Goal: Information Seeking & Learning: Learn about a topic

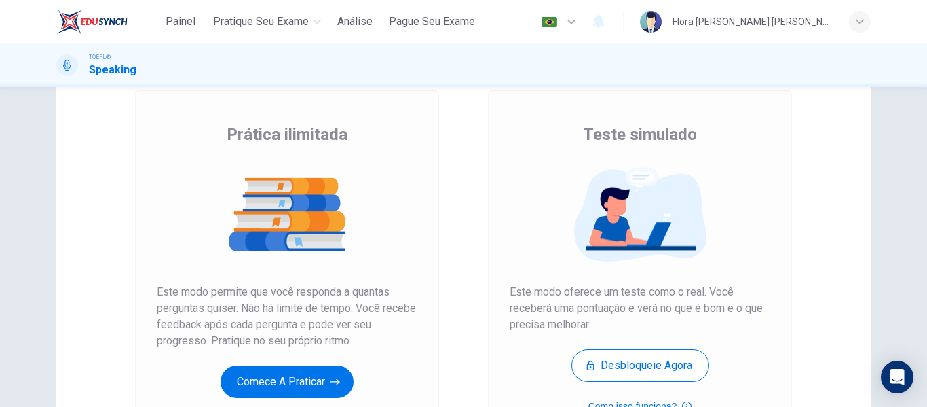
scroll to position [80, 0]
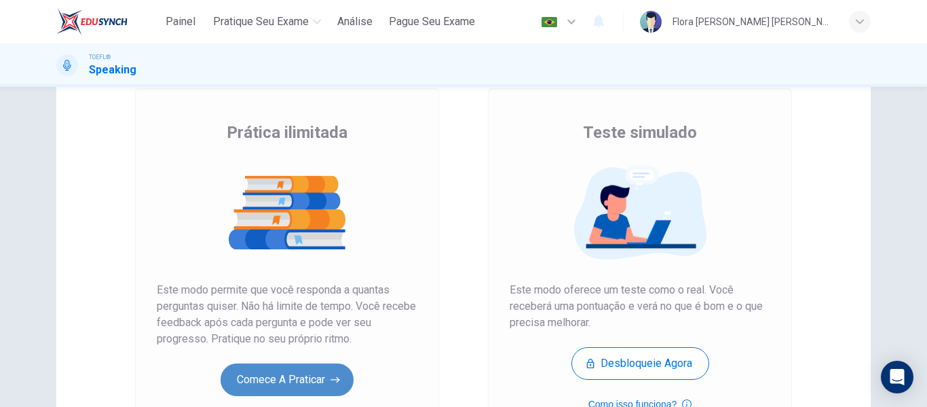
click at [296, 374] on button "Comece a praticar" at bounding box center [287, 379] width 133 height 33
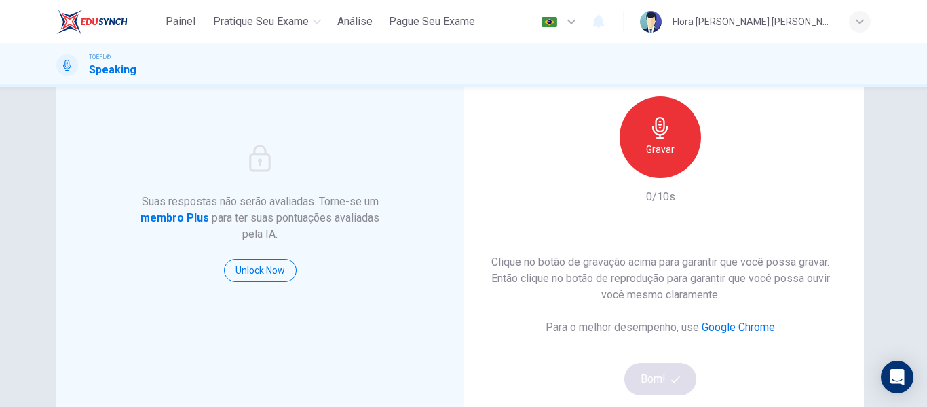
scroll to position [92, 0]
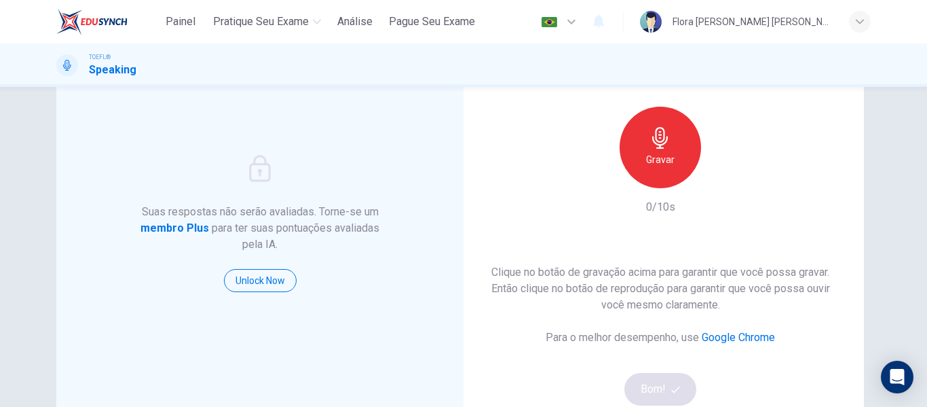
click at [661, 138] on icon "button" at bounding box center [660, 138] width 16 height 22
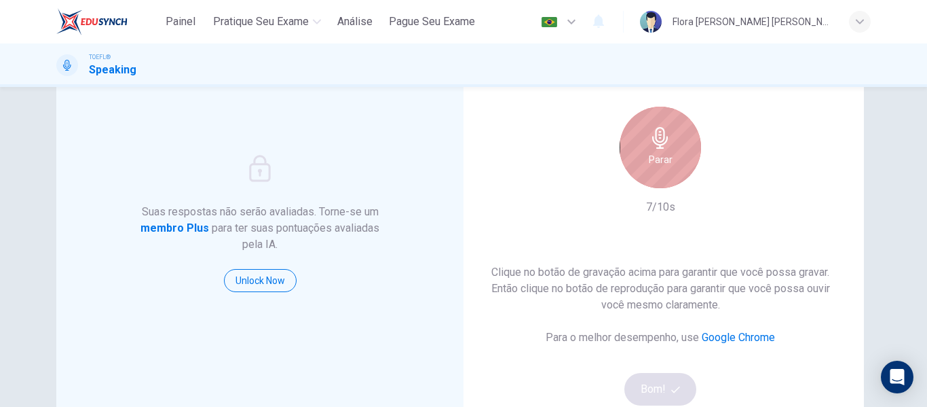
click at [661, 138] on icon "button" at bounding box center [660, 138] width 16 height 22
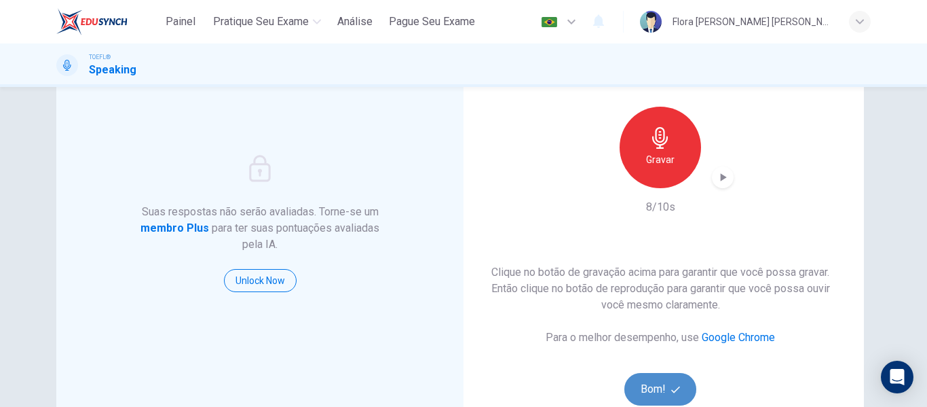
click at [640, 393] on button "Bom!" at bounding box center [661, 389] width 73 height 33
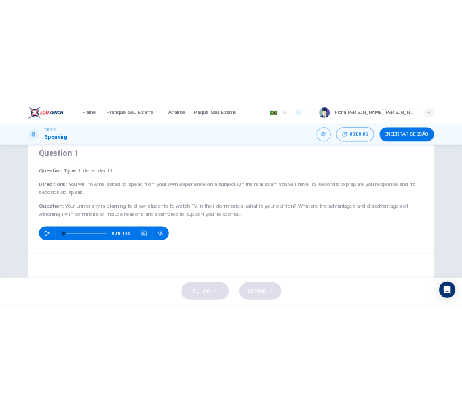
scroll to position [53, 0]
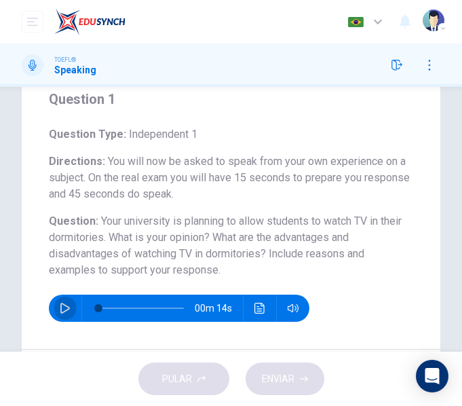
click at [67, 308] on icon "button" at bounding box center [65, 308] width 11 height 11
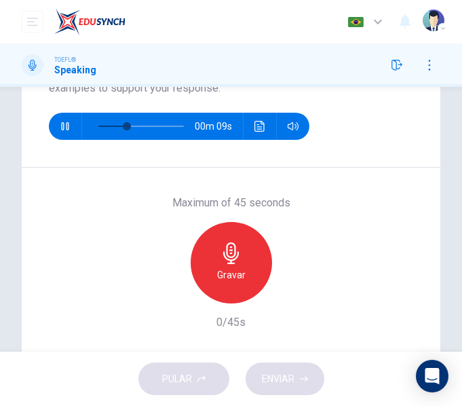
scroll to position [238, 0]
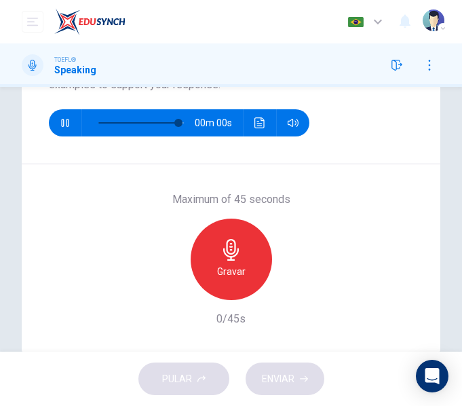
type input "0"
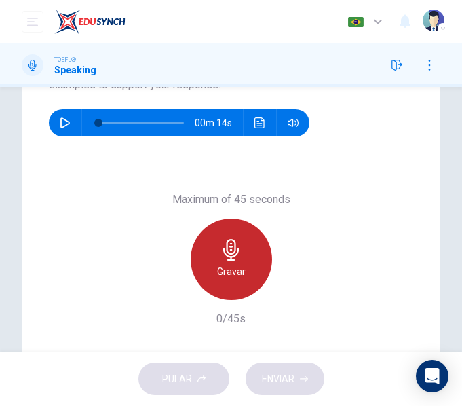
click at [244, 259] on div "Gravar" at bounding box center [231, 259] width 81 height 81
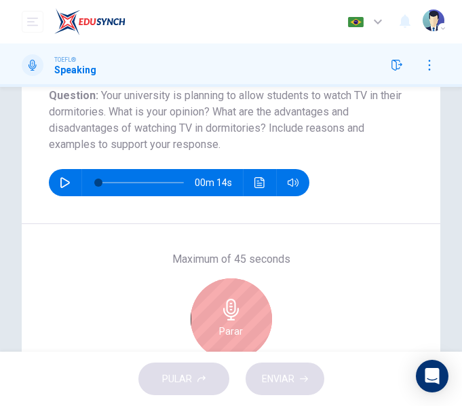
scroll to position [172, 0]
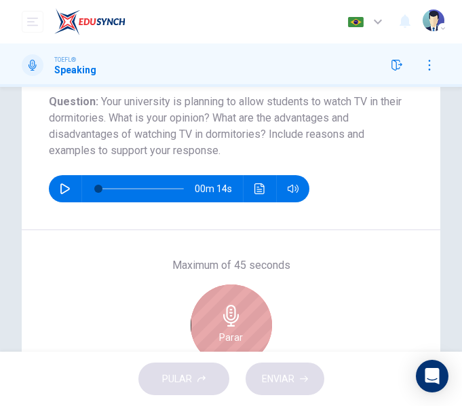
click at [202, 322] on div "Parar" at bounding box center [231, 324] width 81 height 81
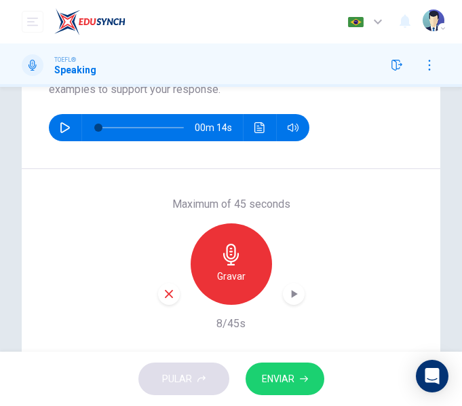
scroll to position [240, 0]
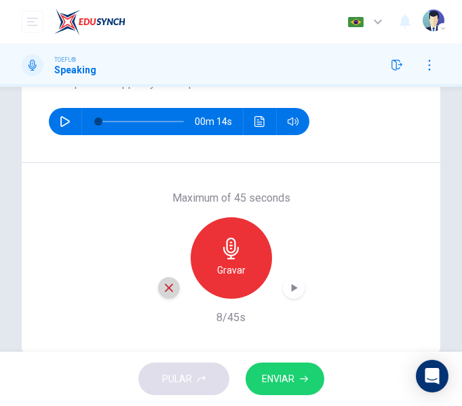
click at [168, 289] on icon "button" at bounding box center [169, 288] width 12 height 12
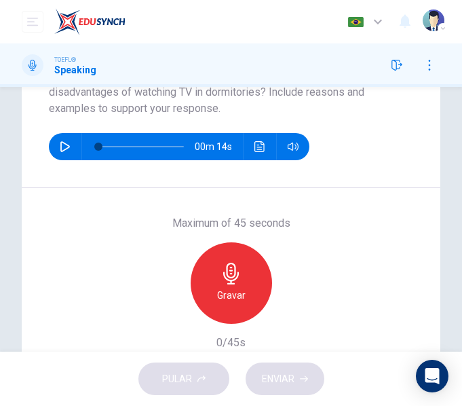
scroll to position [225, 0]
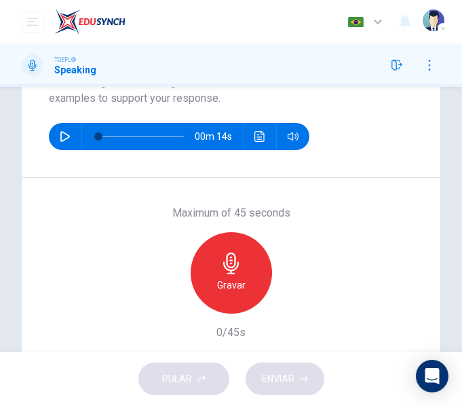
click at [231, 290] on h6 "Gravar" at bounding box center [231, 285] width 29 height 16
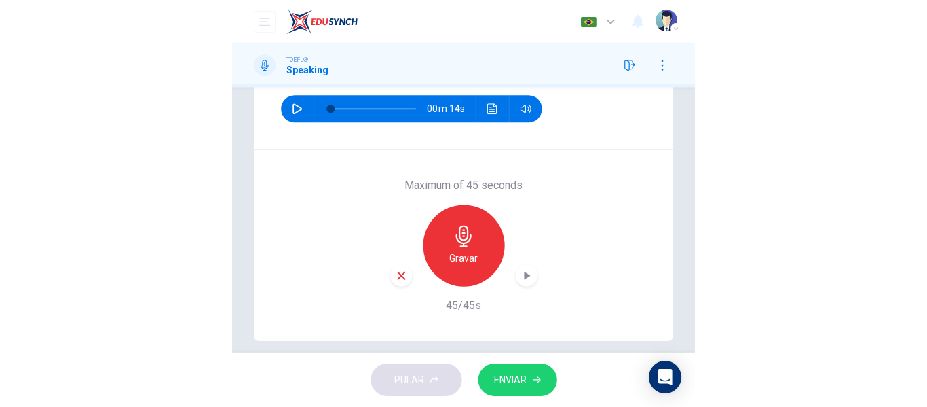
scroll to position [259, 0]
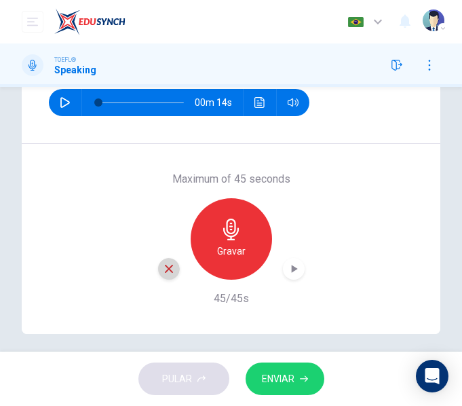
click at [158, 265] on div "button" at bounding box center [169, 269] width 22 height 22
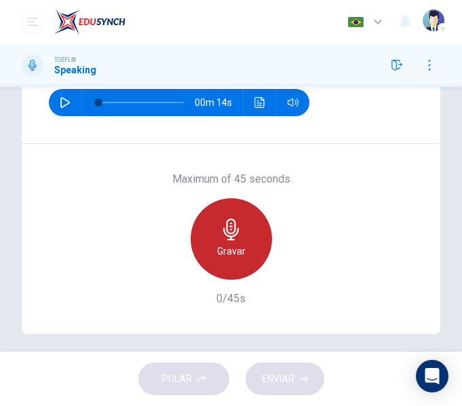
click at [238, 244] on h6 "Gravar" at bounding box center [231, 251] width 29 height 16
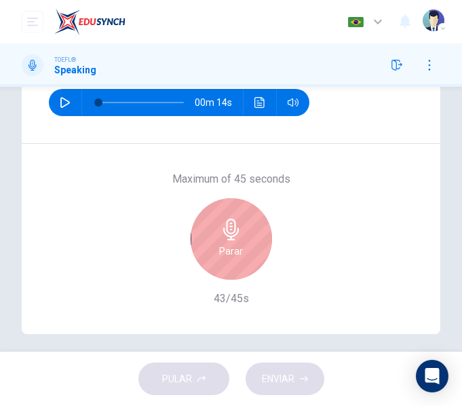
click at [246, 204] on div "Parar" at bounding box center [231, 238] width 81 height 81
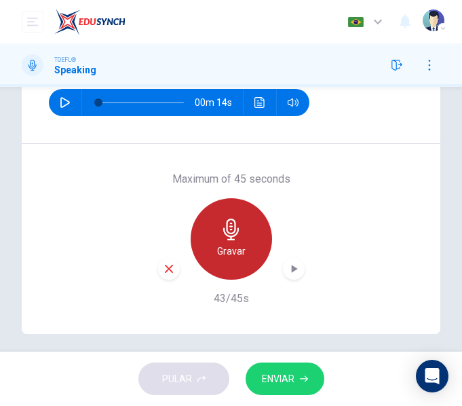
click at [244, 240] on div "Gravar" at bounding box center [231, 238] width 81 height 81
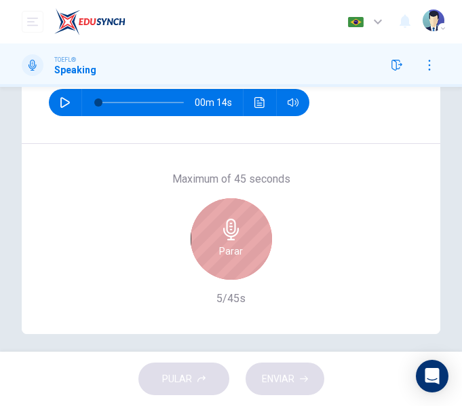
click at [244, 250] on div "Parar" at bounding box center [231, 238] width 81 height 81
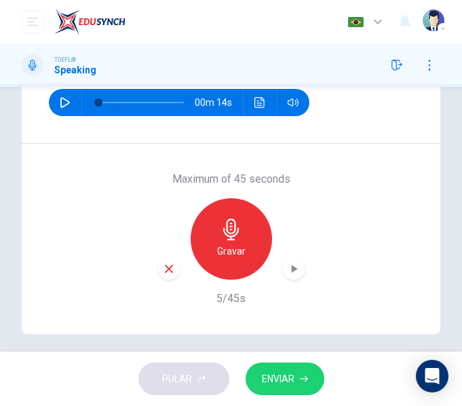
click at [168, 267] on icon "button" at bounding box center [169, 269] width 12 height 12
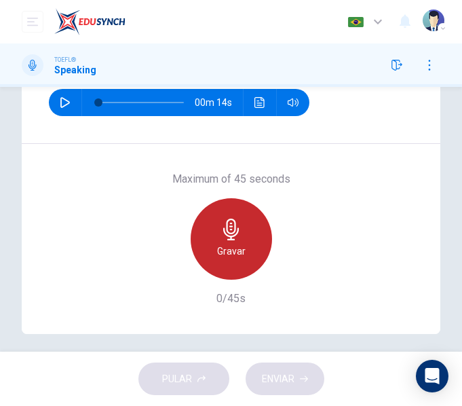
click at [226, 231] on icon "button" at bounding box center [232, 230] width 22 height 22
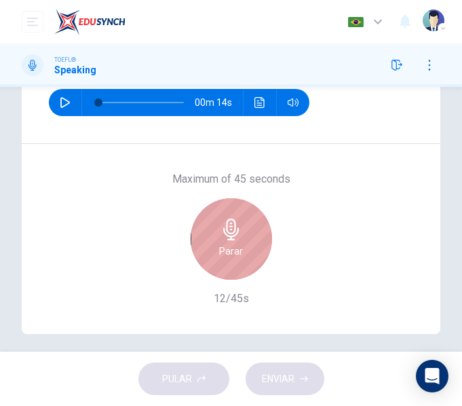
click at [226, 231] on icon "button" at bounding box center [232, 230] width 22 height 22
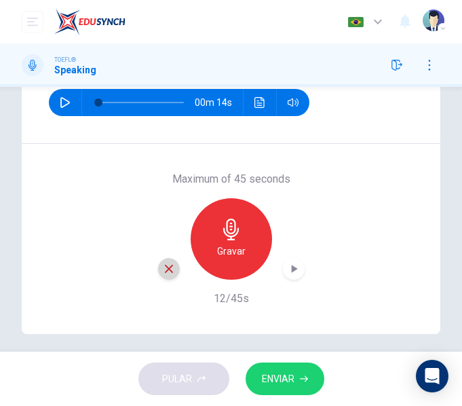
click at [174, 274] on div "button" at bounding box center [169, 269] width 22 height 22
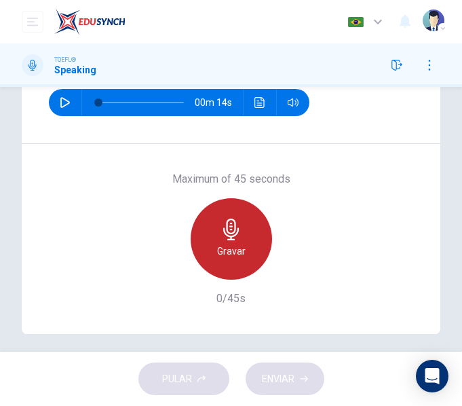
click at [218, 244] on h6 "Gravar" at bounding box center [231, 251] width 29 height 16
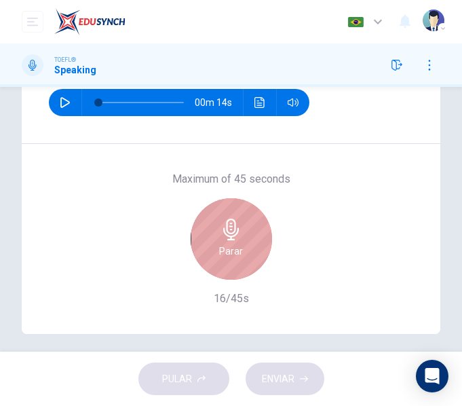
click at [219, 244] on h6 "Parar" at bounding box center [231, 251] width 24 height 16
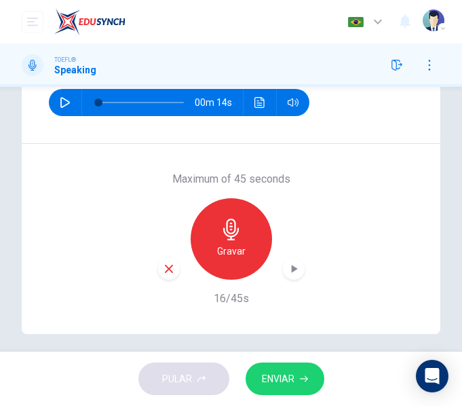
click at [167, 267] on icon "button" at bounding box center [169, 269] width 8 height 8
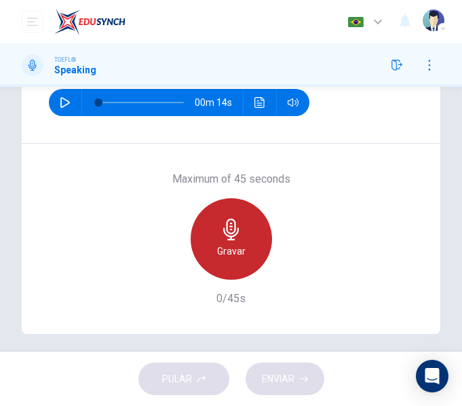
click at [244, 234] on div "Gravar" at bounding box center [231, 238] width 81 height 81
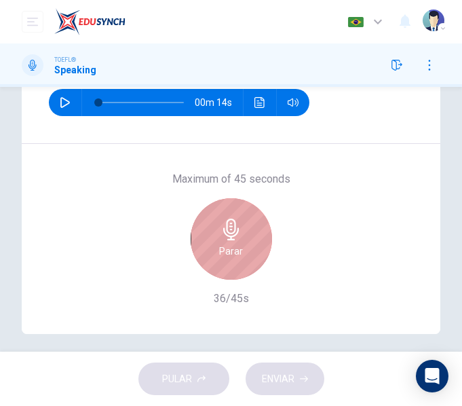
click at [234, 229] on icon "button" at bounding box center [232, 230] width 22 height 22
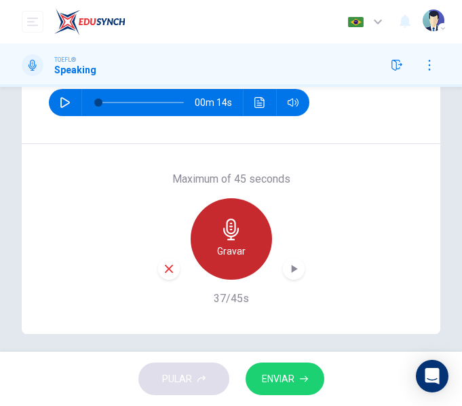
click at [234, 229] on icon "button" at bounding box center [232, 230] width 22 height 22
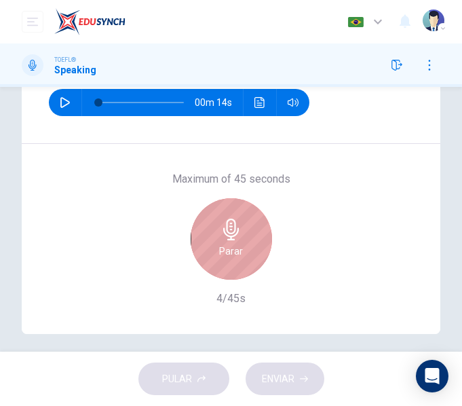
click at [222, 238] on icon "button" at bounding box center [232, 230] width 22 height 22
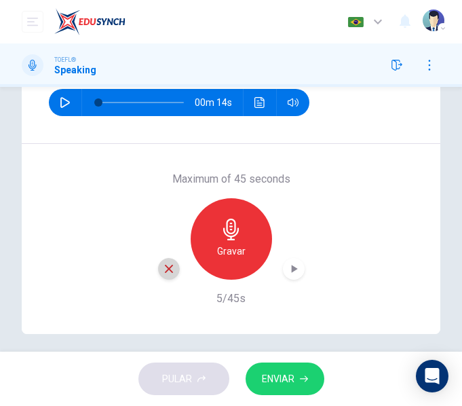
click at [163, 279] on div "button" at bounding box center [169, 269] width 22 height 22
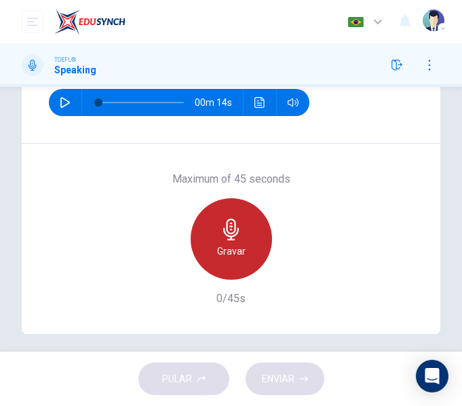
click at [252, 250] on div "Gravar" at bounding box center [231, 238] width 81 height 81
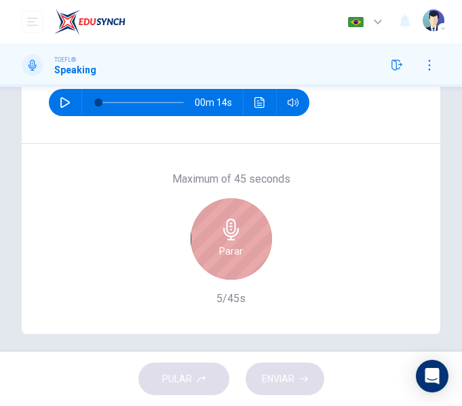
click at [225, 253] on h6 "Parar" at bounding box center [231, 251] width 24 height 16
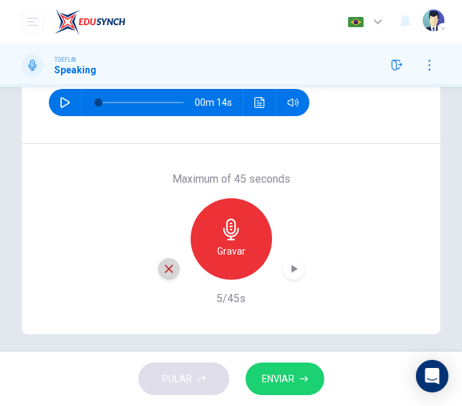
click at [163, 274] on icon "button" at bounding box center [169, 269] width 12 height 12
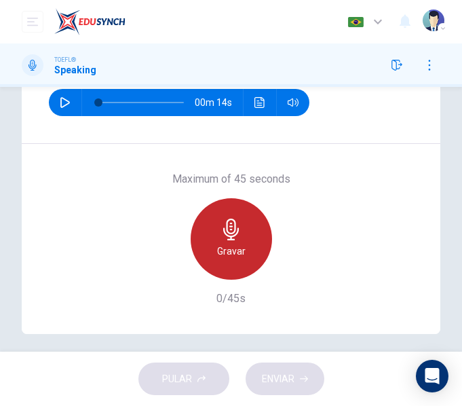
click at [219, 256] on h6 "Gravar" at bounding box center [231, 251] width 29 height 16
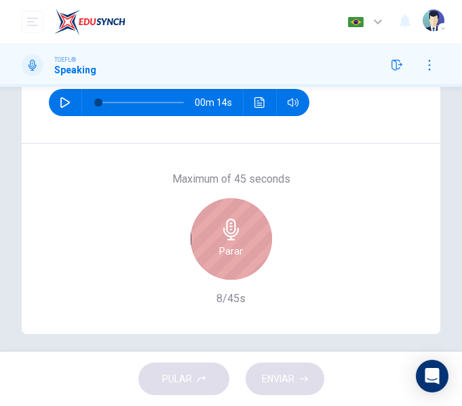
click at [219, 256] on h6 "Parar" at bounding box center [231, 251] width 24 height 16
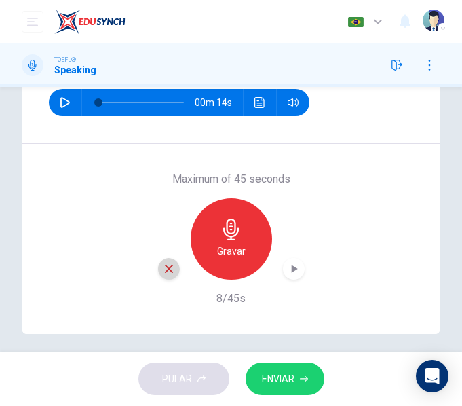
click at [163, 264] on icon "button" at bounding box center [169, 269] width 12 height 12
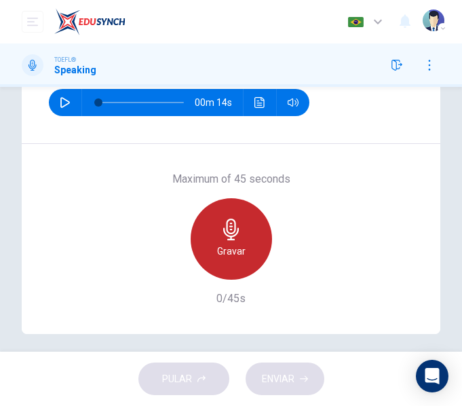
click at [213, 253] on div "Gravar" at bounding box center [231, 238] width 81 height 81
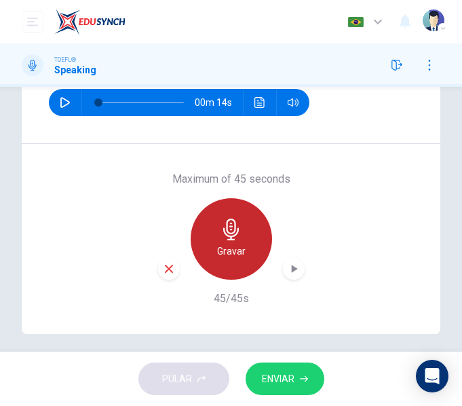
click at [227, 257] on h6 "Gravar" at bounding box center [231, 251] width 29 height 16
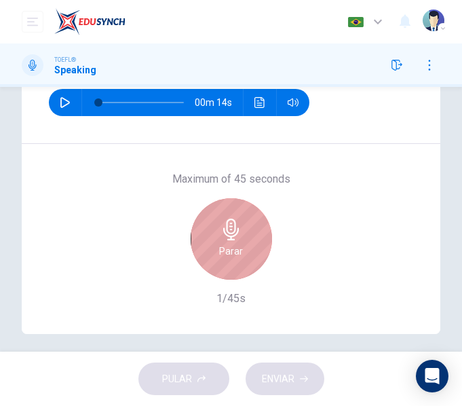
click at [230, 257] on h6 "Parar" at bounding box center [231, 251] width 24 height 16
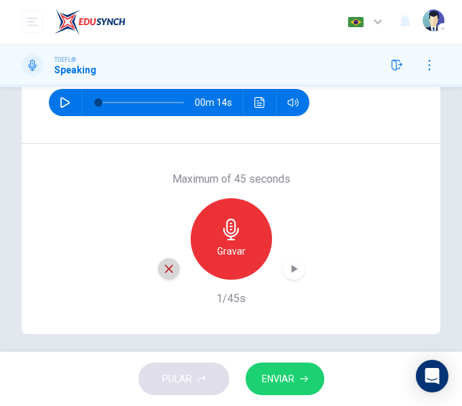
click at [171, 265] on icon "button" at bounding box center [169, 269] width 12 height 12
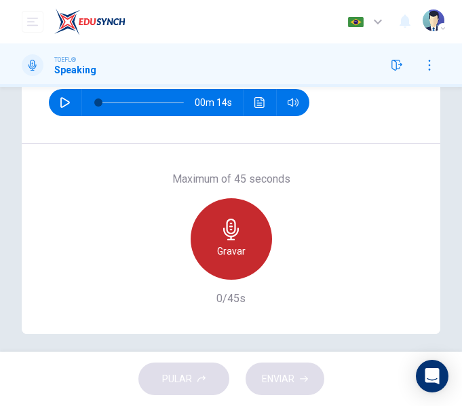
click at [231, 227] on icon "button" at bounding box center [231, 230] width 16 height 22
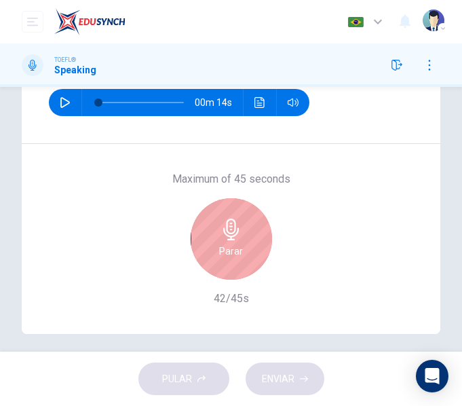
click at [231, 227] on icon "button" at bounding box center [231, 230] width 16 height 22
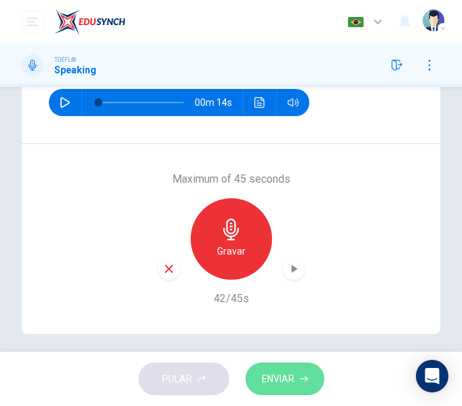
click at [297, 378] on button "ENVIAR" at bounding box center [285, 379] width 79 height 33
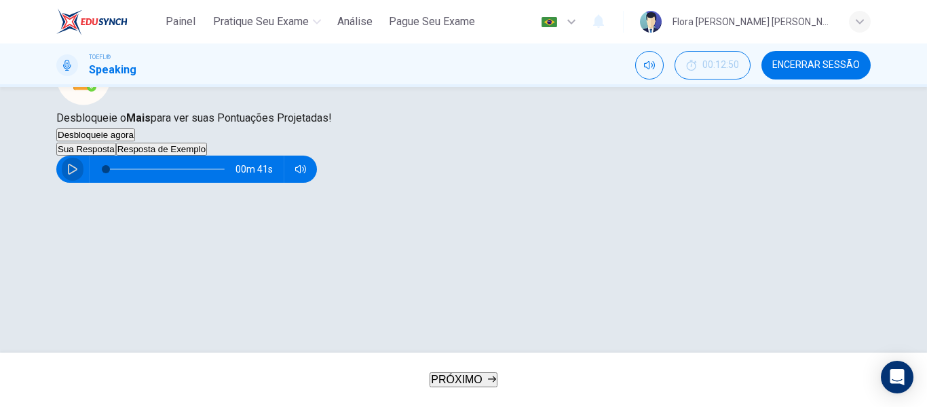
click at [78, 174] on icon "button" at bounding box center [72, 169] width 11 height 11
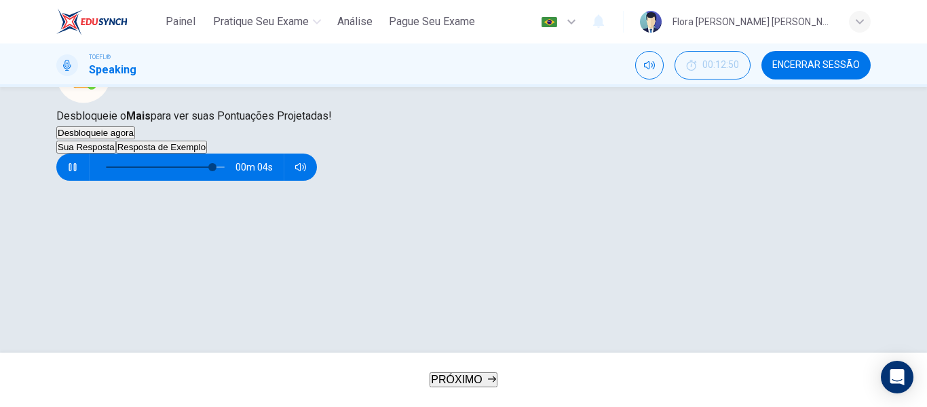
type input "92"
click at [207, 153] on button "Resposta de Exemplo" at bounding box center [161, 147] width 91 height 13
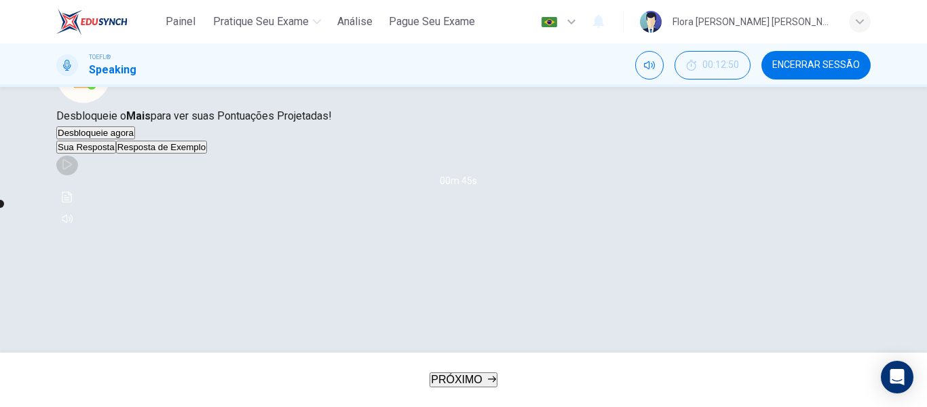
click at [73, 170] on icon "button" at bounding box center [67, 164] width 11 height 11
click at [78, 208] on button "Clique para ver a transcrição do áudio" at bounding box center [67, 197] width 22 height 22
type input "0"
click at [701, 406] on div at bounding box center [463, 407] width 927 height 0
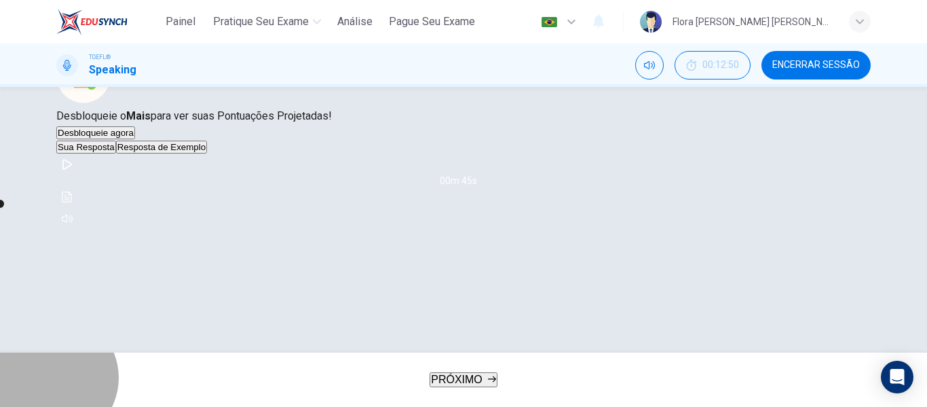
click at [460, 385] on span "PRÓXIMO" at bounding box center [457, 379] width 52 height 12
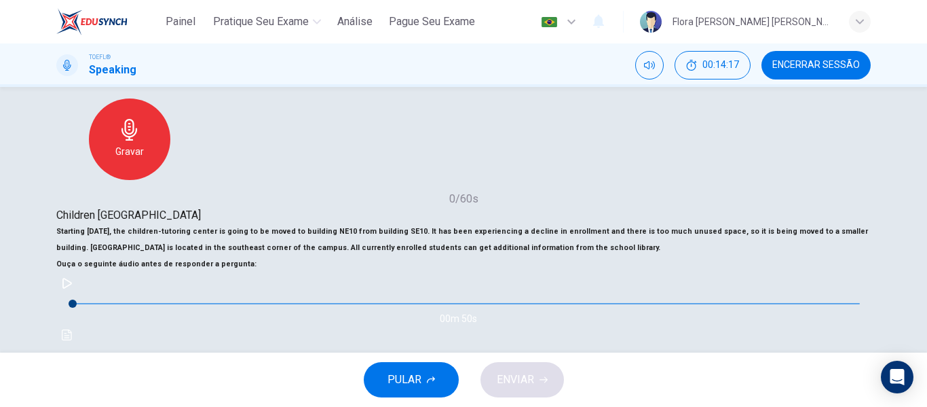
scroll to position [223, 0]
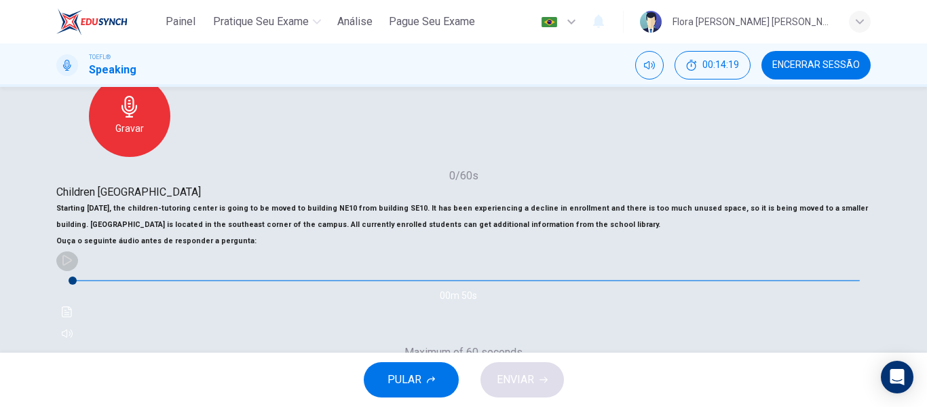
click at [73, 265] on icon "button" at bounding box center [67, 260] width 11 height 11
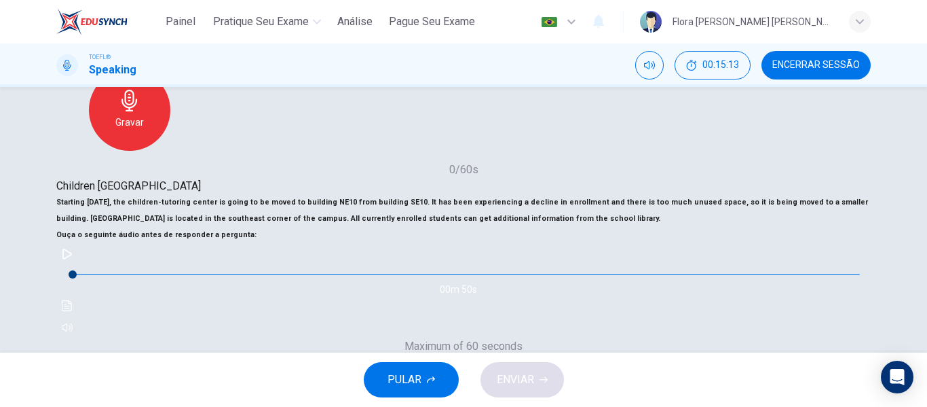
scroll to position [231, 0]
click at [78, 263] on button "button" at bounding box center [67, 253] width 22 height 22
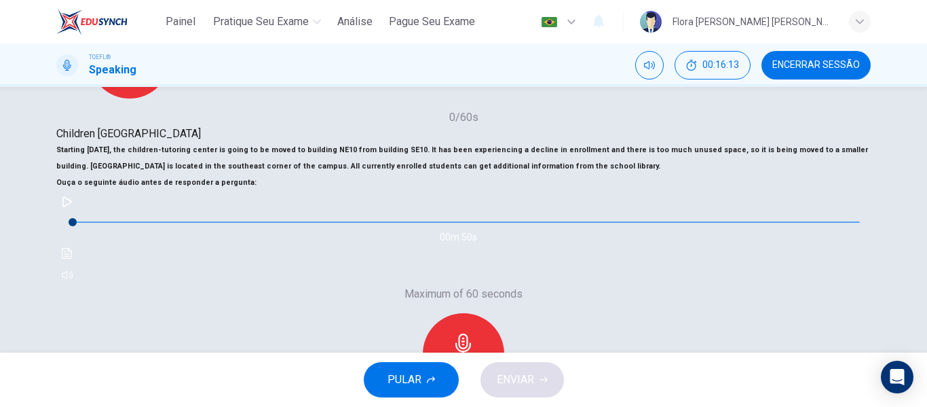
scroll to position [295, 0]
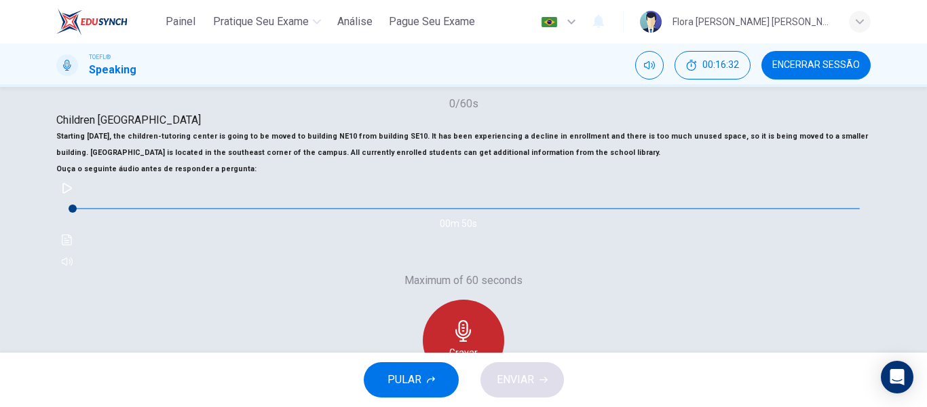
click at [504, 299] on div "Gravar" at bounding box center [463, 339] width 81 height 81
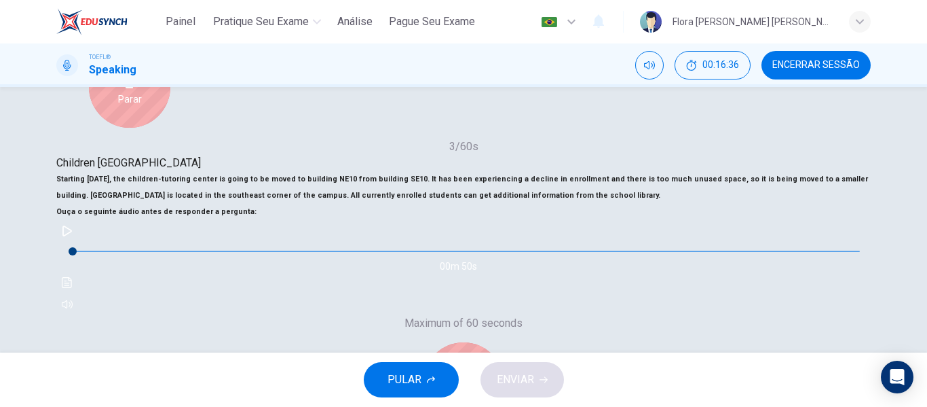
scroll to position [246, 0]
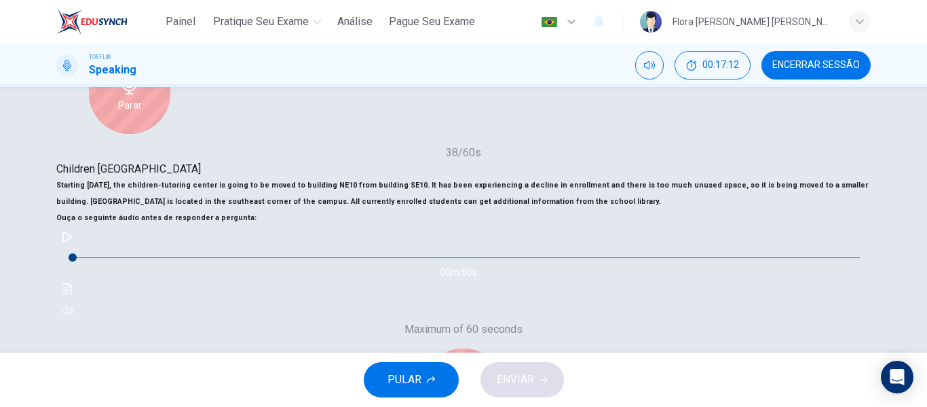
click at [475, 369] on icon "button" at bounding box center [464, 380] width 22 height 22
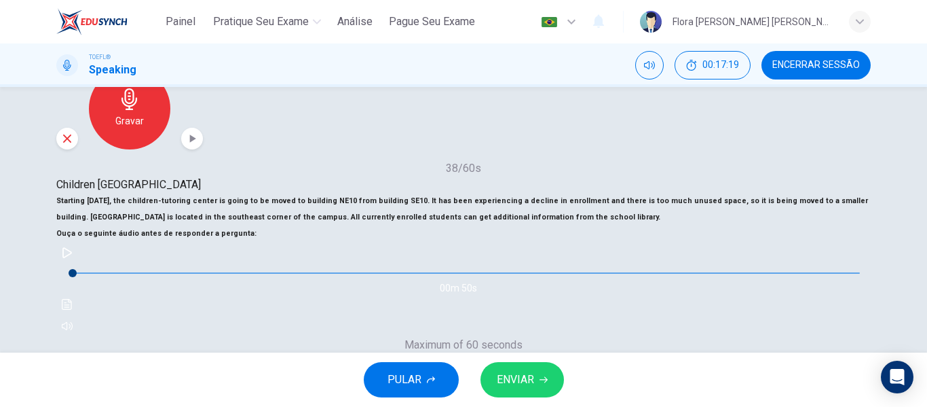
scroll to position [229, 0]
click at [78, 265] on button "button" at bounding box center [67, 254] width 22 height 22
click at [73, 259] on icon "button" at bounding box center [67, 253] width 11 height 11
click at [352, 278] on span at bounding box center [356, 274] width 8 height 8
click at [73, 259] on icon "button" at bounding box center [67, 253] width 11 height 11
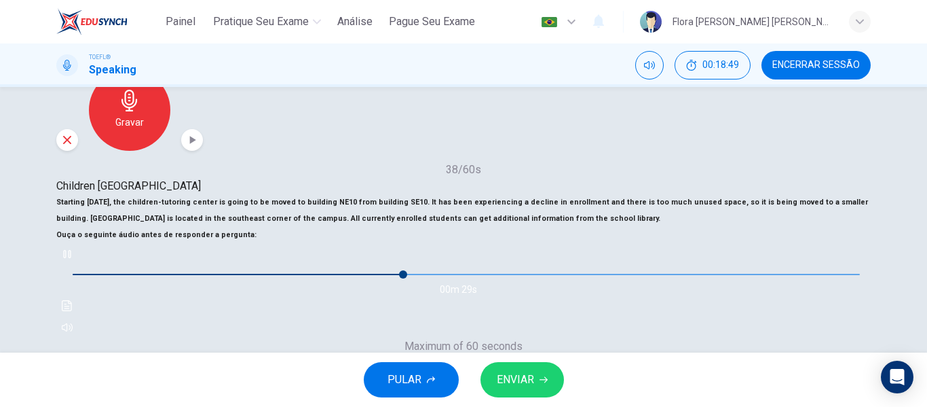
click at [73, 259] on icon "button" at bounding box center [67, 253] width 11 height 11
click at [78, 265] on button "button" at bounding box center [67, 254] width 22 height 22
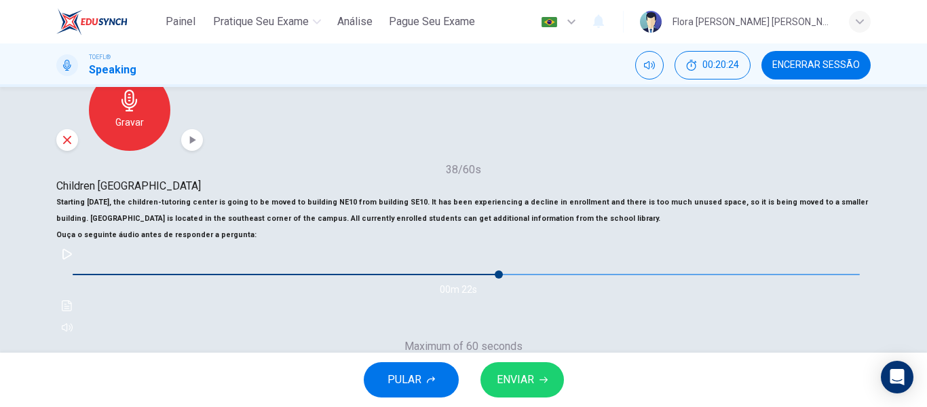
click at [73, 259] on icon "button" at bounding box center [67, 253] width 11 height 11
click at [78, 265] on button "button" at bounding box center [67, 254] width 22 height 22
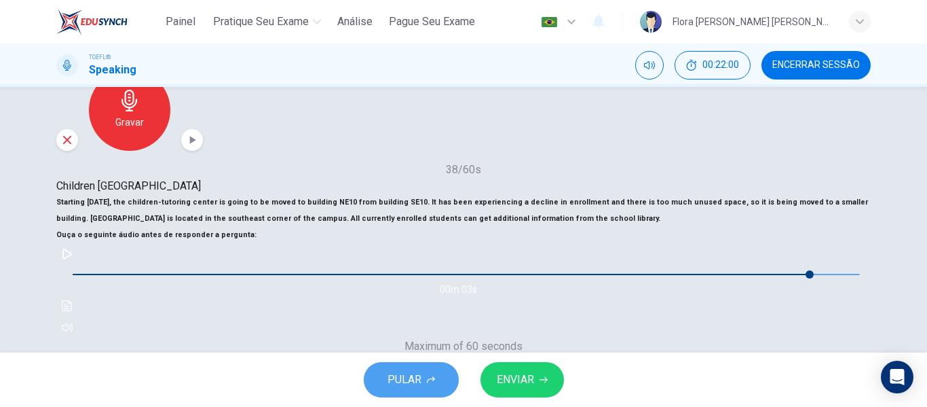
click at [417, 375] on span "PULAR" at bounding box center [405, 379] width 34 height 19
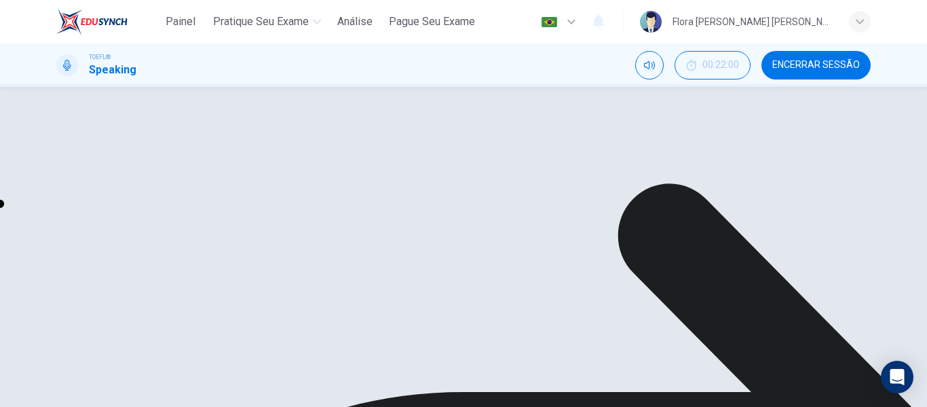
click at [78, 304] on button "button" at bounding box center [67, 315] width 22 height 22
type input "0"
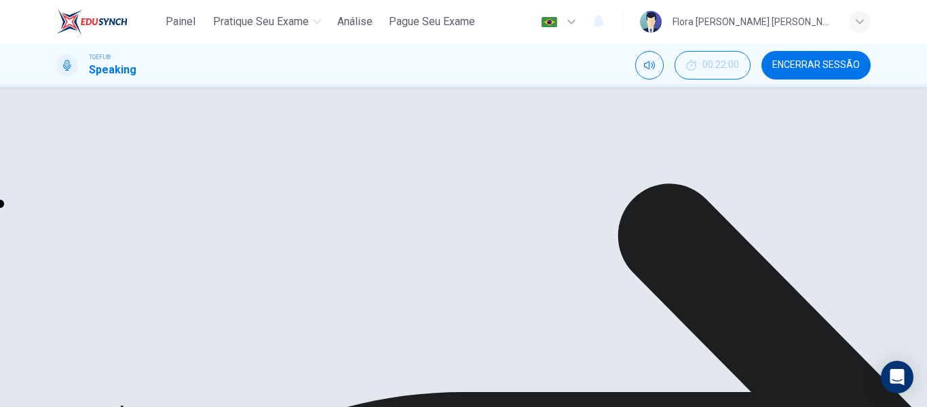
click at [701, 406] on div at bounding box center [463, 407] width 927 height 0
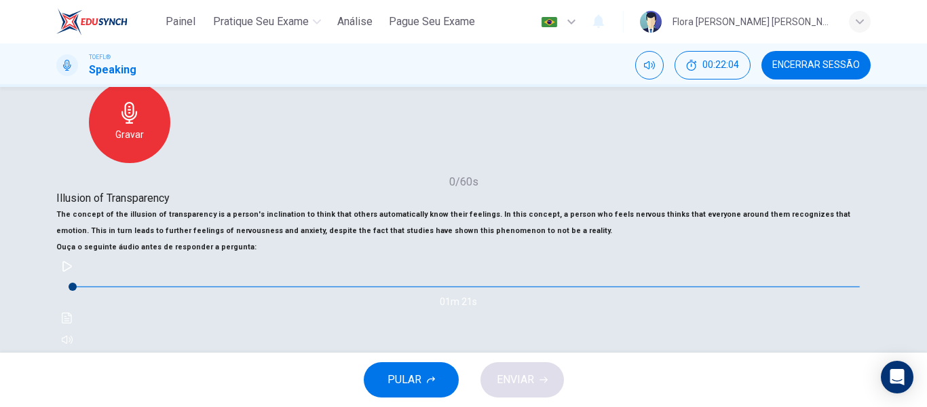
scroll to position [225, 0]
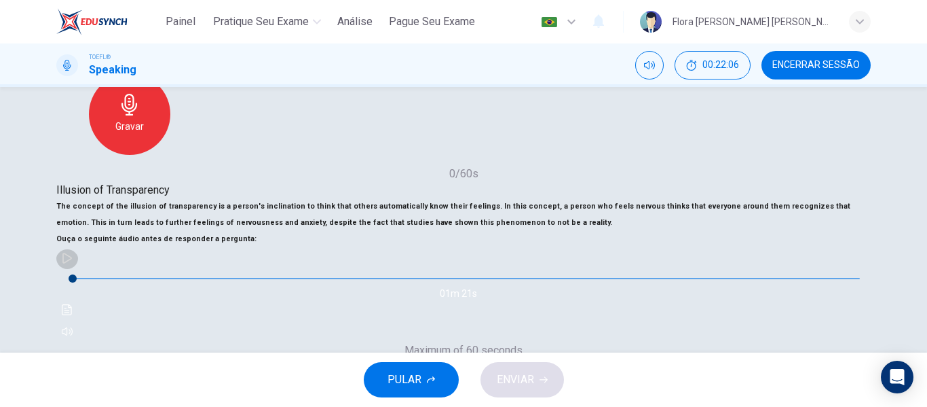
click at [73, 263] on icon "button" at bounding box center [67, 258] width 11 height 11
type input "45"
